Goal: Transaction & Acquisition: Subscribe to service/newsletter

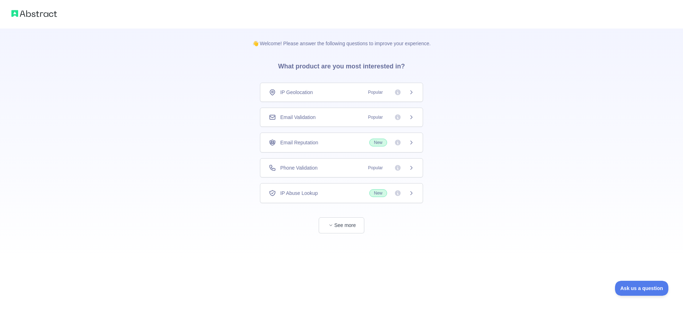
click at [298, 94] on span "IP Geolocation" at bounding box center [296, 92] width 33 height 7
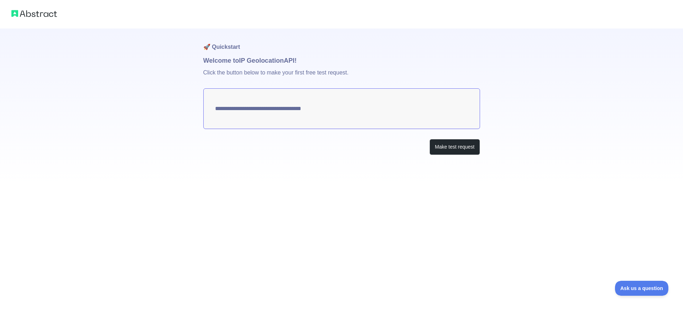
type textarea "**********"
click at [462, 146] on button "Make test request" at bounding box center [454, 147] width 50 height 16
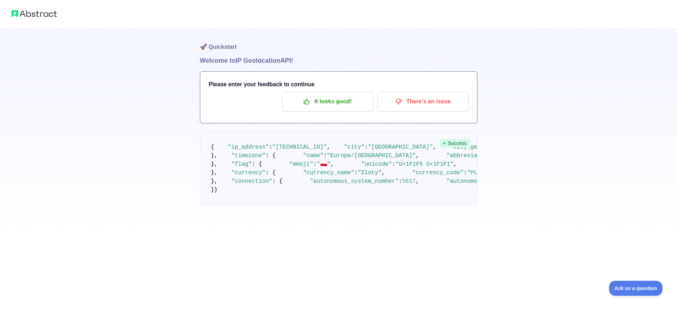
click at [31, 11] on img at bounding box center [34, 14] width 46 height 10
click at [35, 14] on img at bounding box center [34, 14] width 46 height 10
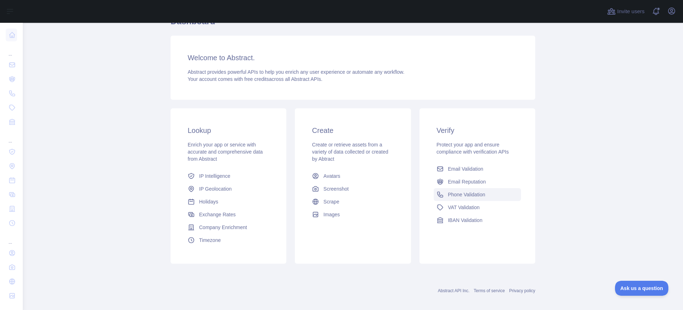
scroll to position [45, 0]
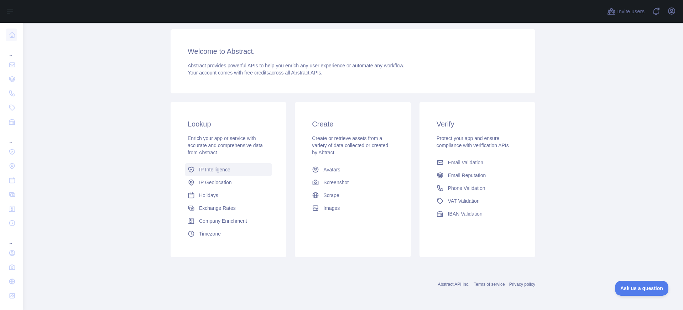
click at [211, 171] on span "IP Intelligence" at bounding box center [214, 169] width 31 height 7
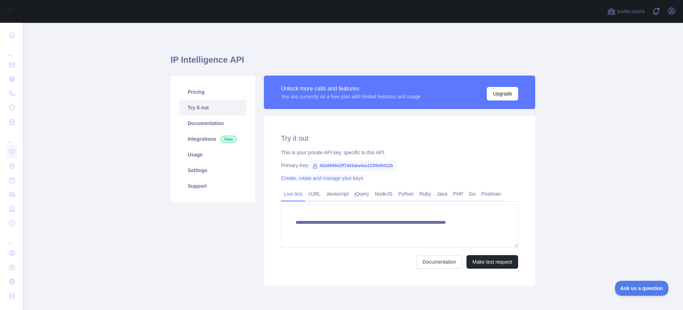
type textarea "**********"
click at [196, 91] on link "Pricing" at bounding box center [213, 92] width 68 height 16
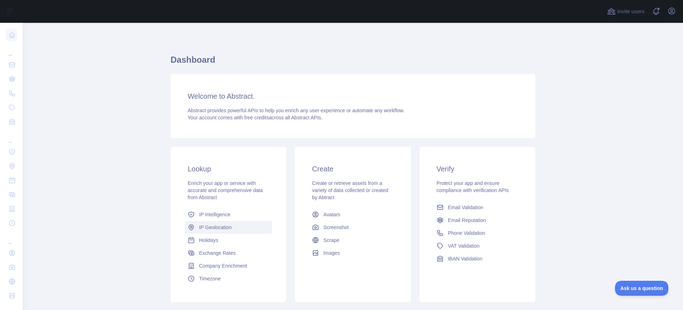
click at [209, 227] on span "IP Geolocation" at bounding box center [215, 227] width 33 height 7
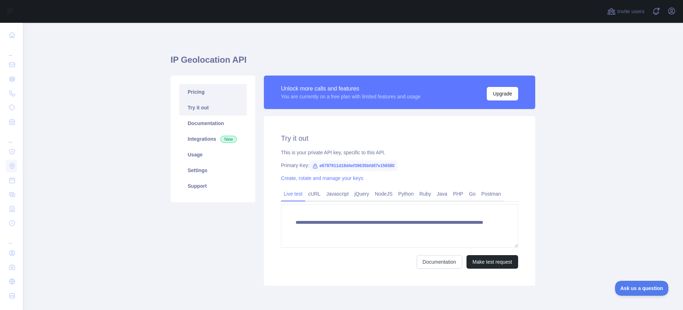
click at [189, 89] on link "Pricing" at bounding box center [213, 92] width 68 height 16
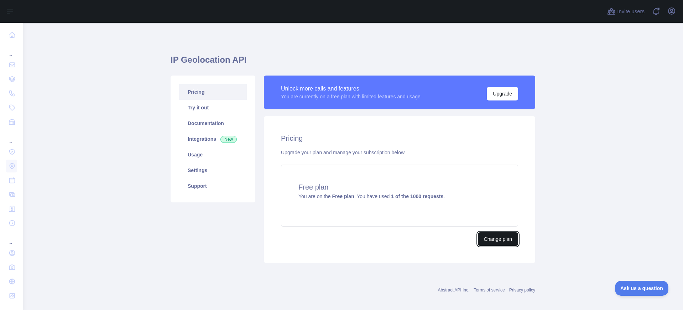
click at [497, 240] on button "Change plan" at bounding box center [498, 239] width 40 height 14
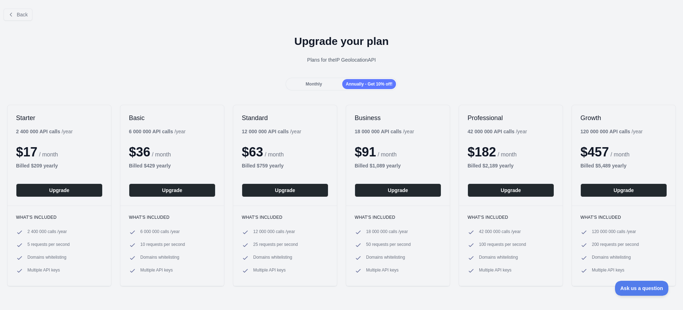
click at [316, 84] on span "Monthly" at bounding box center [313, 84] width 16 height 5
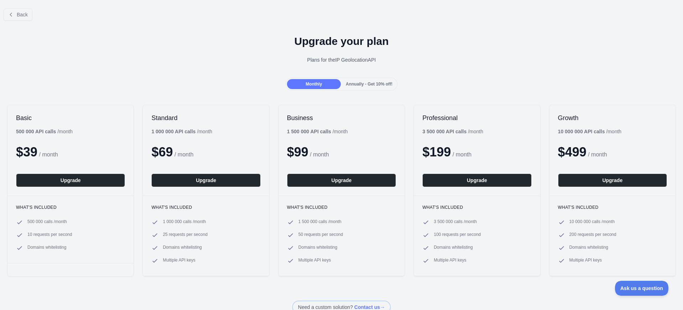
click at [352, 82] on span "Annually - Get 10% off!" at bounding box center [369, 84] width 47 height 5
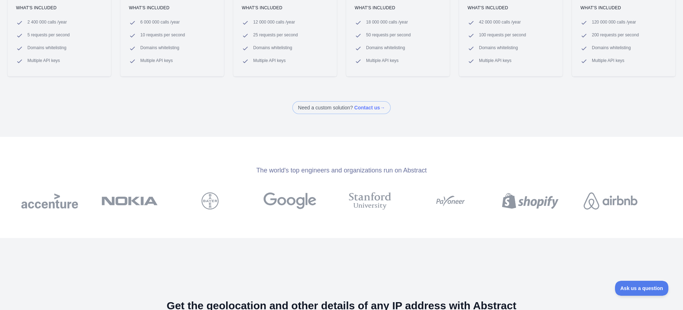
scroll to position [214, 0]
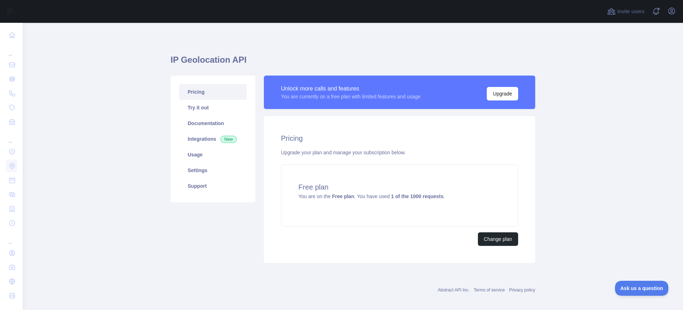
drag, startPoint x: 206, startPoint y: 182, endPoint x: 112, endPoint y: 156, distance: 97.7
click at [112, 156] on main "IP Geolocation API Pricing Try it out Documentation Integrations New Usage Sett…" at bounding box center [353, 166] width 660 height 287
